Goal: Find specific page/section: Find specific page/section

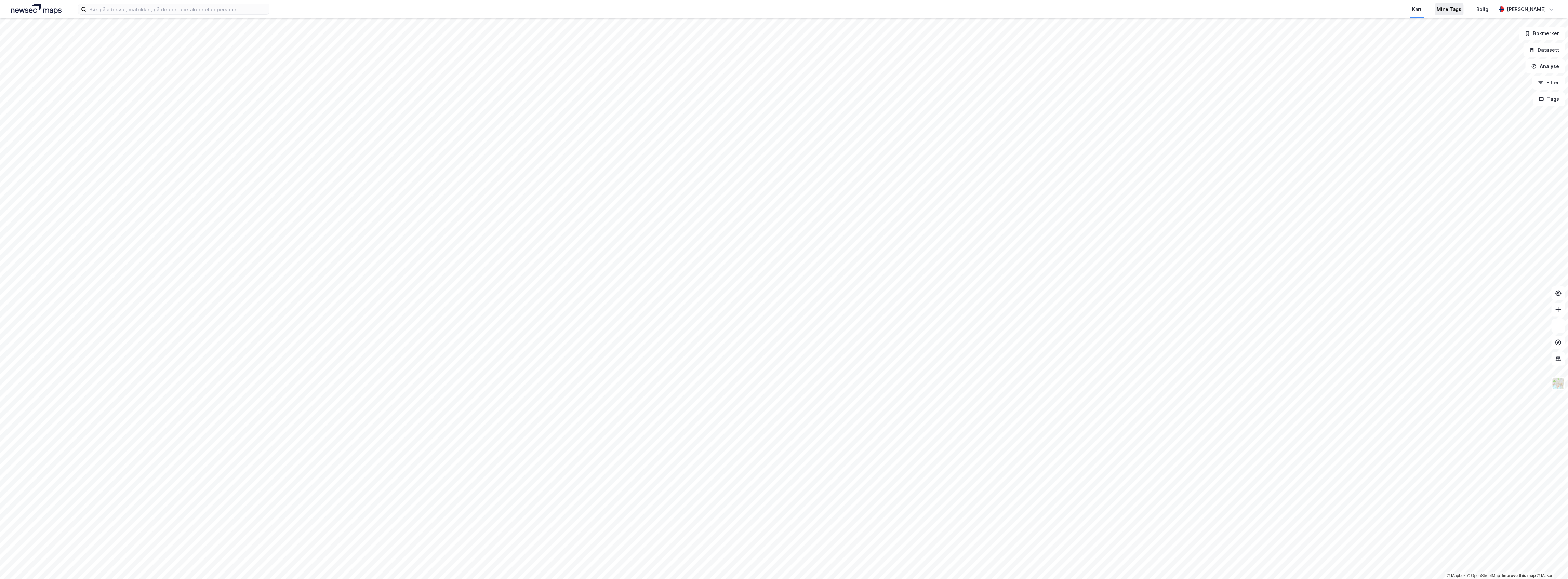
click at [1458, 8] on div "Mine Tags" at bounding box center [1449, 9] width 24 height 8
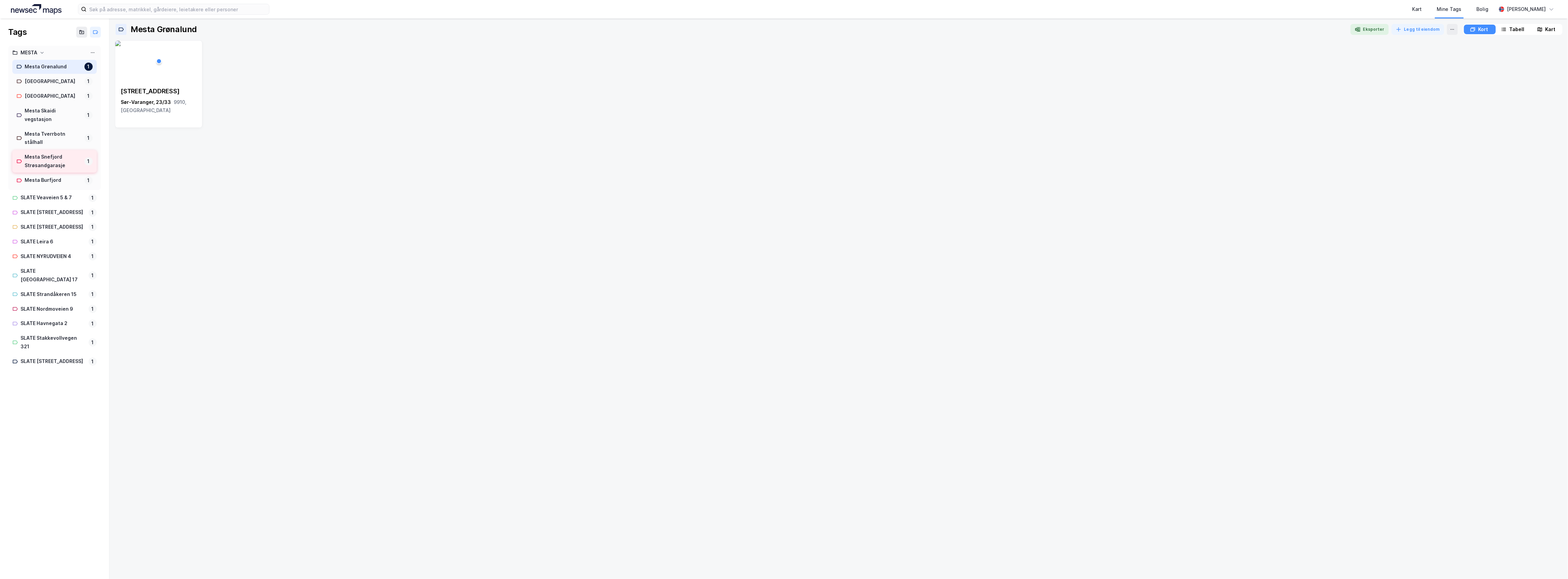
click at [55, 165] on div "[PERSON_NAME] Snefjord Strøsandgarasje" at bounding box center [53, 161] width 57 height 17
click at [138, 81] on div at bounding box center [159, 61] width 88 height 41
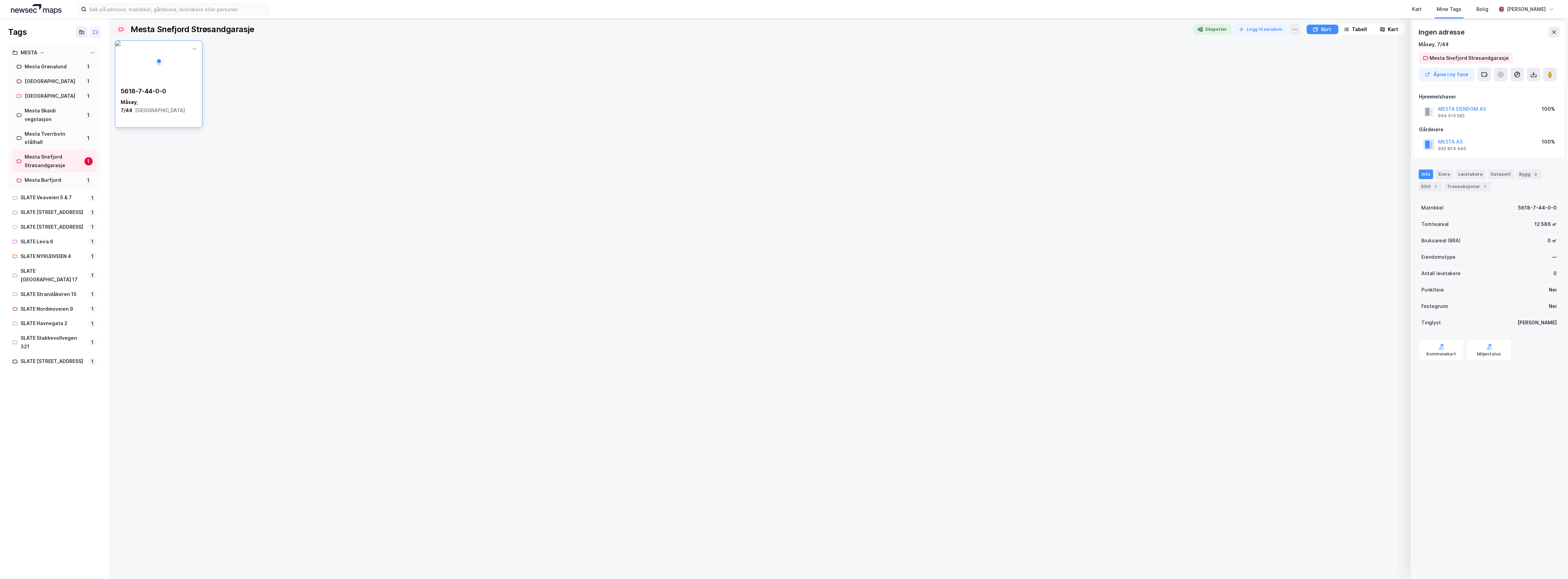
click at [155, 92] on div "5618-7-44-0-0" at bounding box center [158, 91] width 76 height 8
click at [158, 109] on div "5618-7-44-0-0 Måsøy, 7/44 Finnmark" at bounding box center [158, 100] width 87 height 38
click at [121, 46] on img at bounding box center [117, 43] width 5 height 5
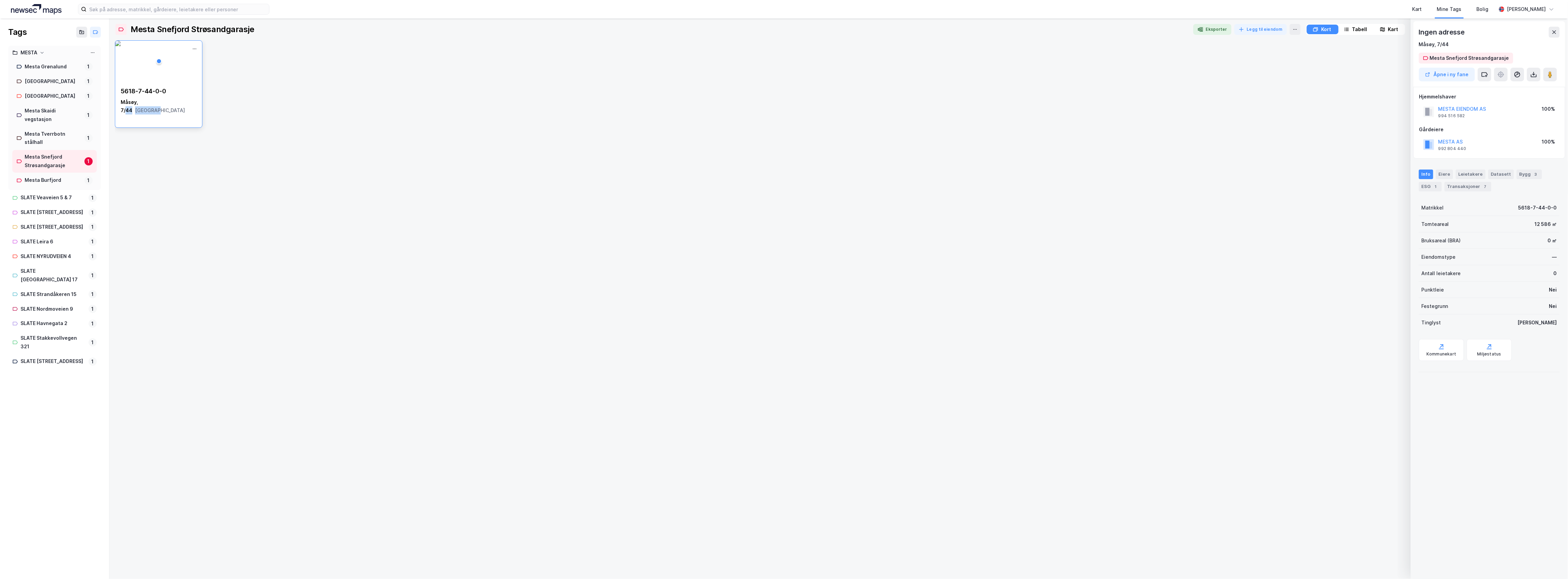
click at [121, 46] on img at bounding box center [117, 43] width 5 height 5
click at [1463, 77] on button "Åpne i ny fane" at bounding box center [1447, 74] width 56 height 13
